Goal: Information Seeking & Learning: Learn about a topic

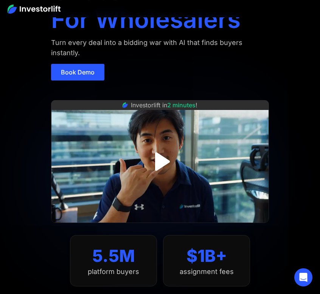
scroll to position [70, 0]
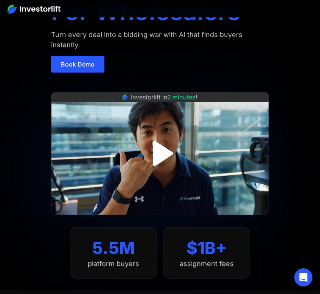
click at [164, 153] on img "open lightbox" at bounding box center [159, 153] width 45 height 45
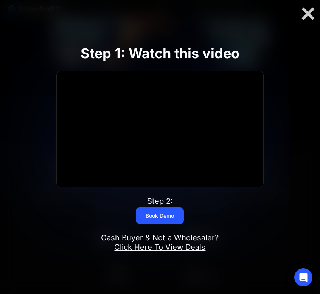
scroll to position [241, 0]
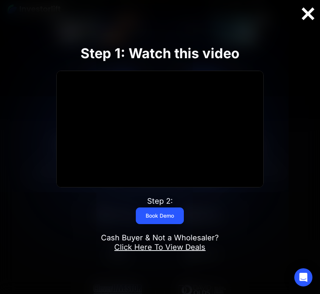
click at [308, 15] on div at bounding box center [308, 14] width 24 height 16
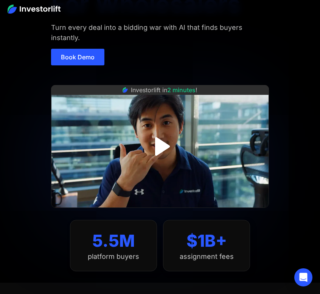
scroll to position [0, 0]
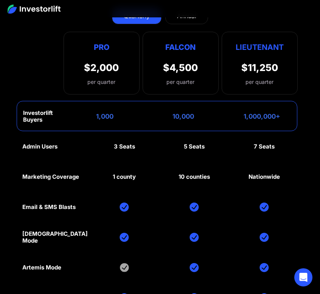
scroll to position [4559, 0]
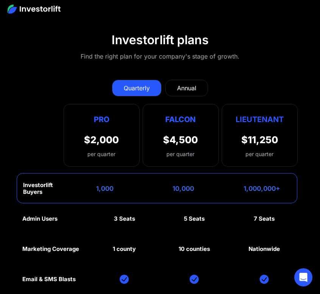
click at [177, 91] on div "Annual" at bounding box center [186, 88] width 19 height 9
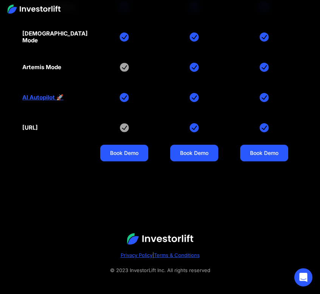
scroll to position [4836, 0]
